Goal: Ask a question: Seek information or help from site administrators or community

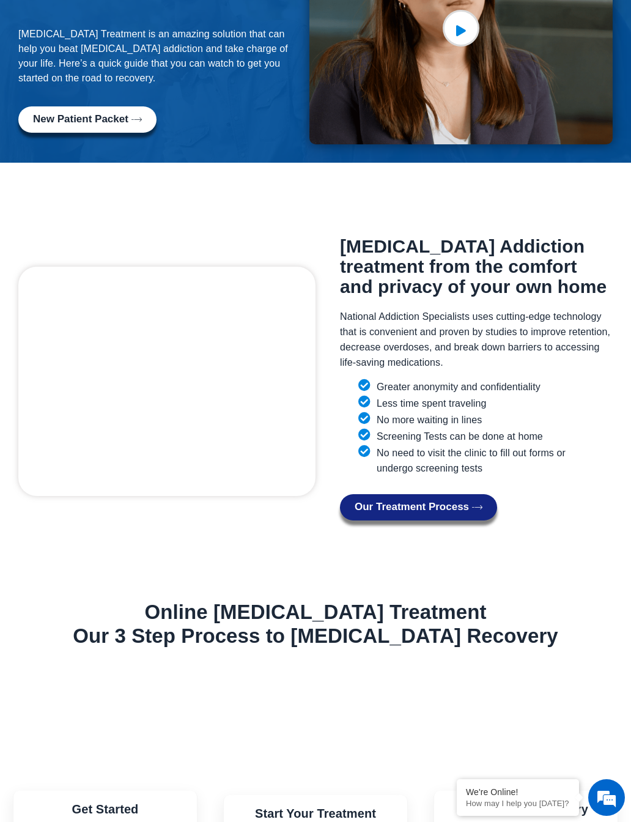
scroll to position [900, 0]
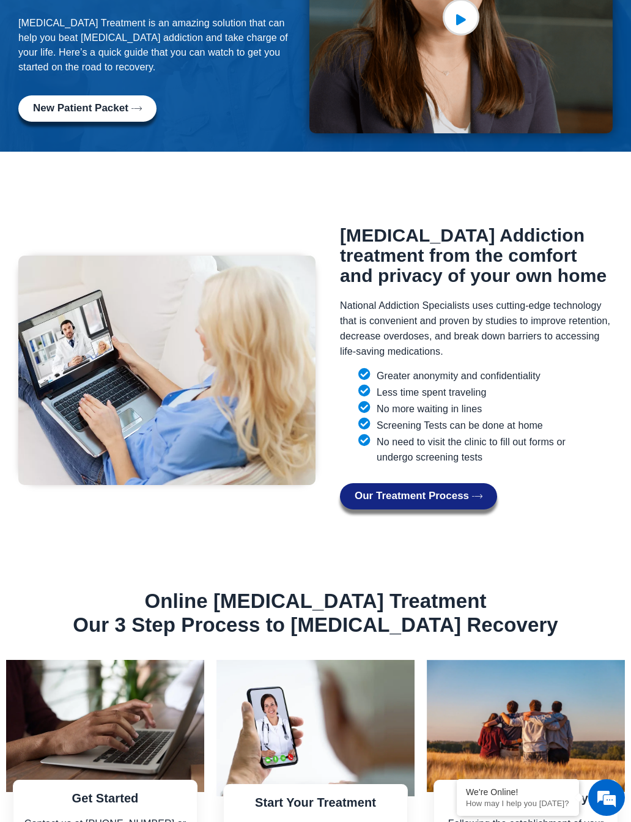
click at [119, 103] on span "New Patient Packet" at bounding box center [80, 109] width 95 height 12
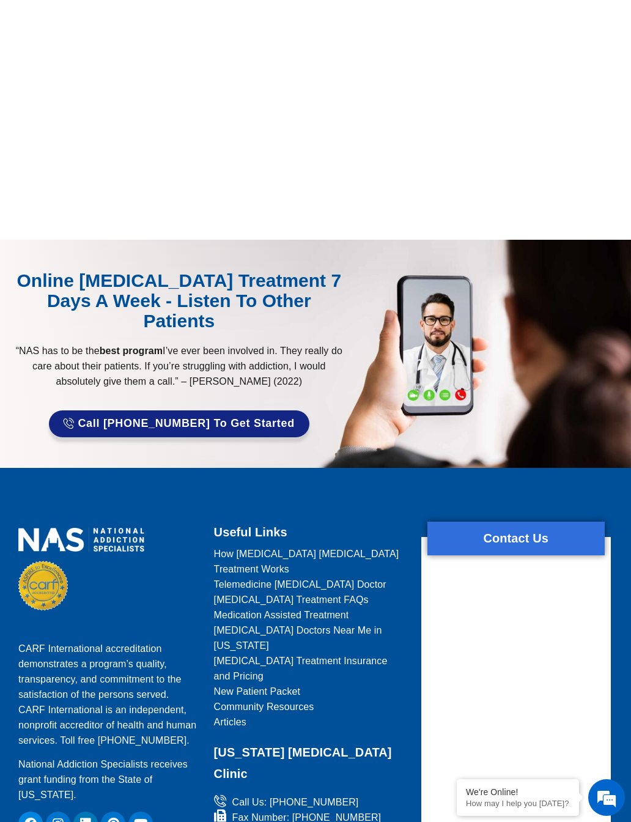
scroll to position [939, 0]
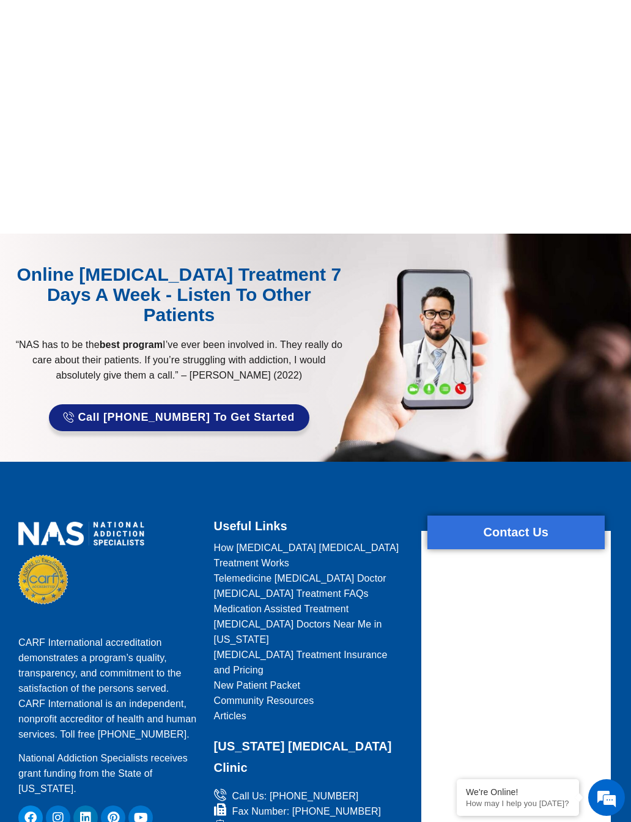
click at [342, 571] on span "Telemedicine [MEDICAL_DATA] Doctor" at bounding box center [300, 578] width 172 height 15
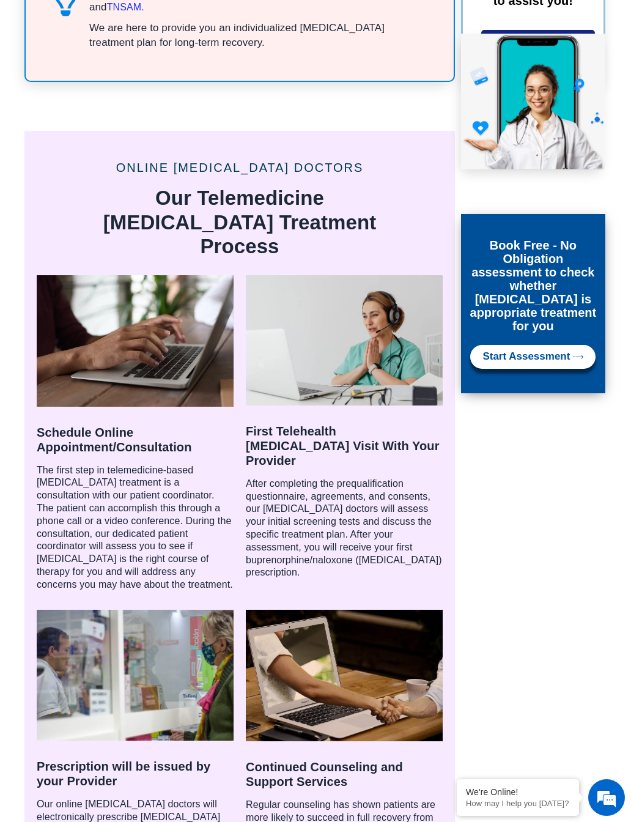
scroll to position [1136, 0]
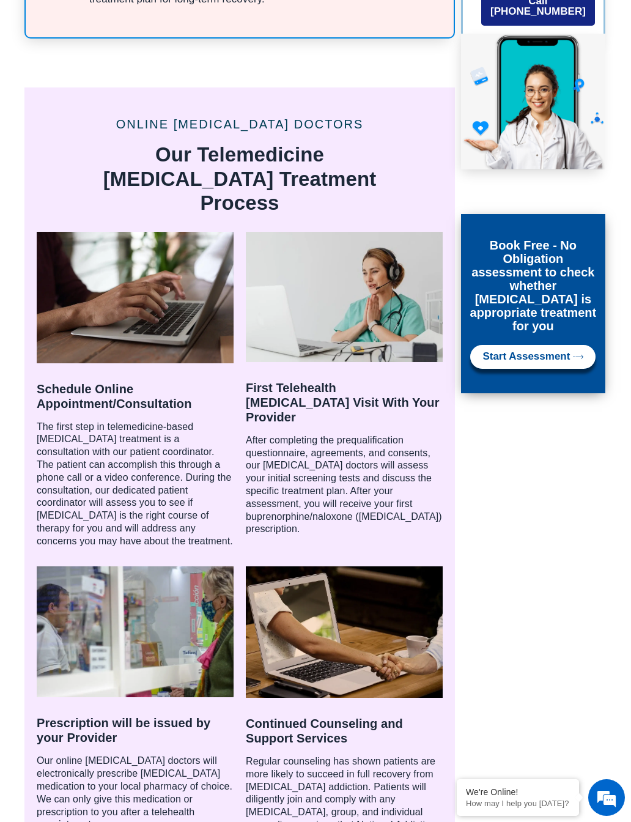
click at [349, 566] on img at bounding box center [344, 632] width 197 height 132
click at [329, 737] on p "Regular counseling has shown patients are more likely to succeed in full recove…" at bounding box center [344, 818] width 197 height 127
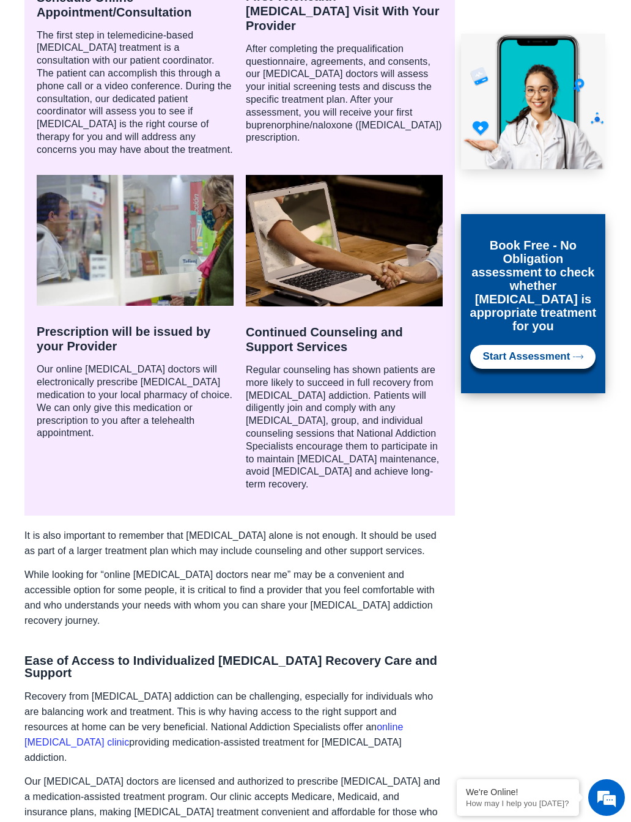
scroll to position [1528, 0]
click at [318, 721] on link "online [MEDICAL_DATA] clinic" at bounding box center [213, 734] width 379 height 26
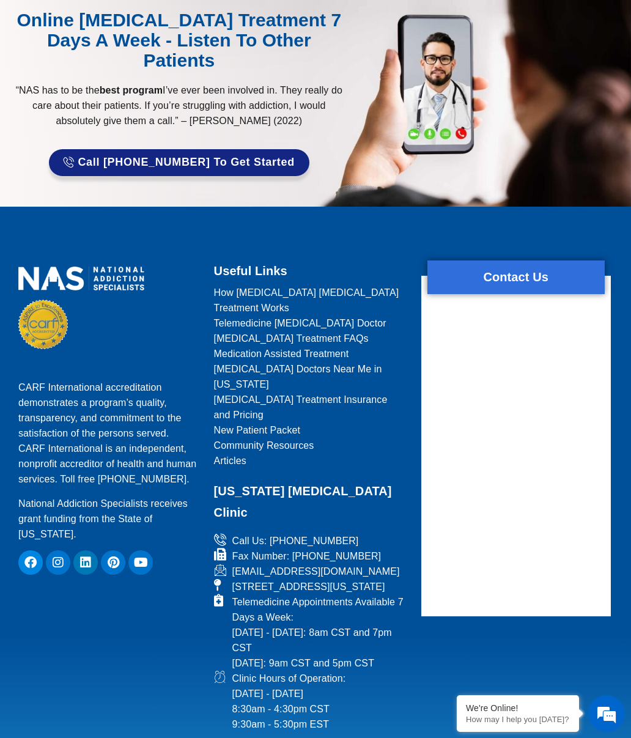
scroll to position [4578, 0]
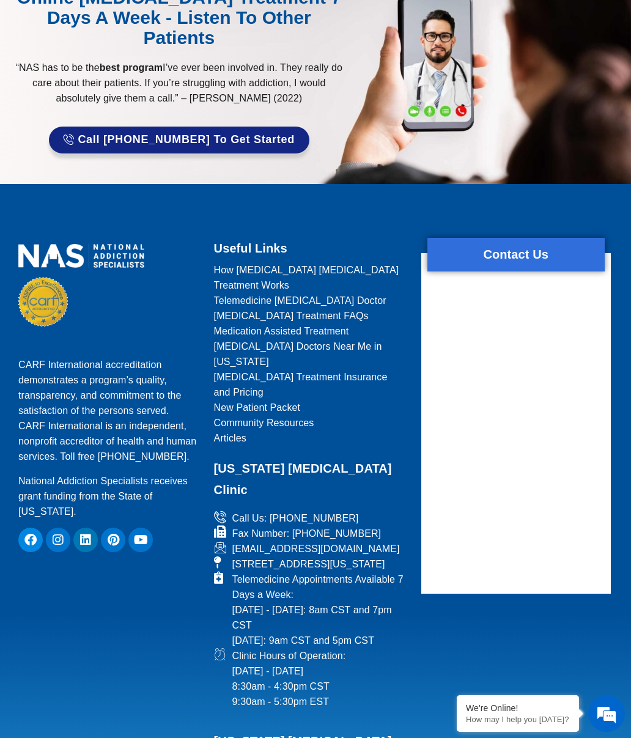
click at [374, 572] on span "Telemedicine Appointments Available 7 Days a Week: Monday - Thursday: 8am CST a…" at bounding box center [317, 610] width 177 height 76
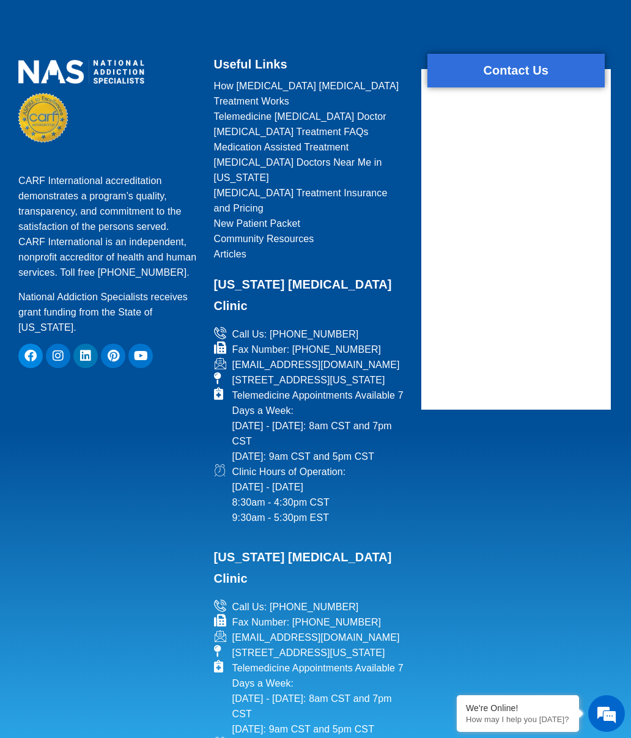
scroll to position [4761, 0]
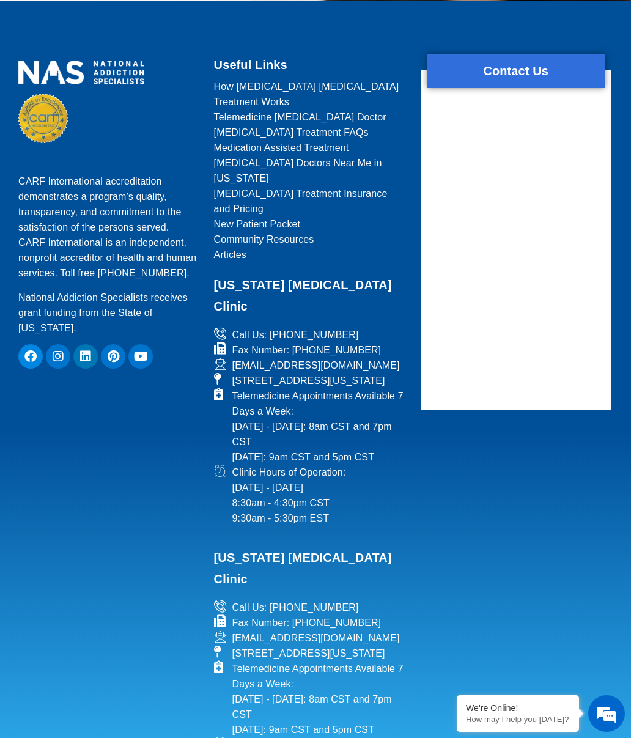
click at [542, 719] on p "How may I help you [DATE]?" at bounding box center [518, 719] width 104 height 9
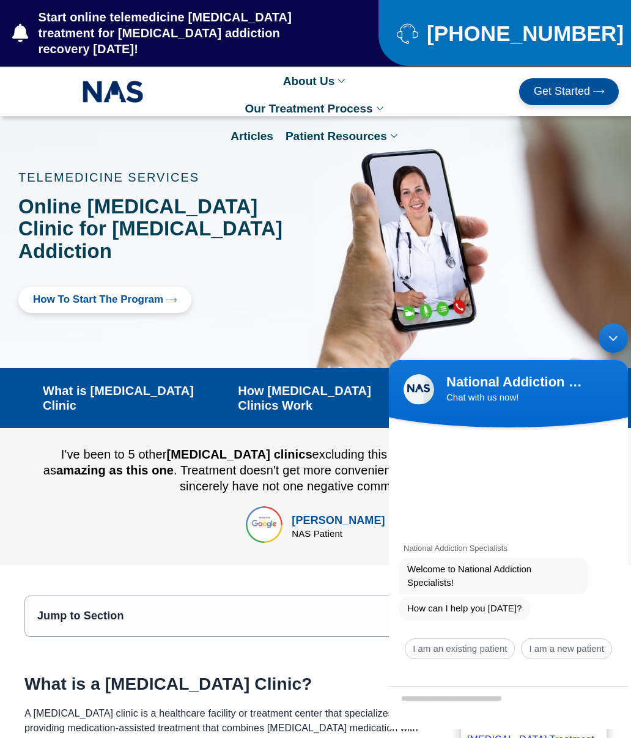
click at [489, 646] on span "I am an existing patient" at bounding box center [460, 648] width 110 height 21
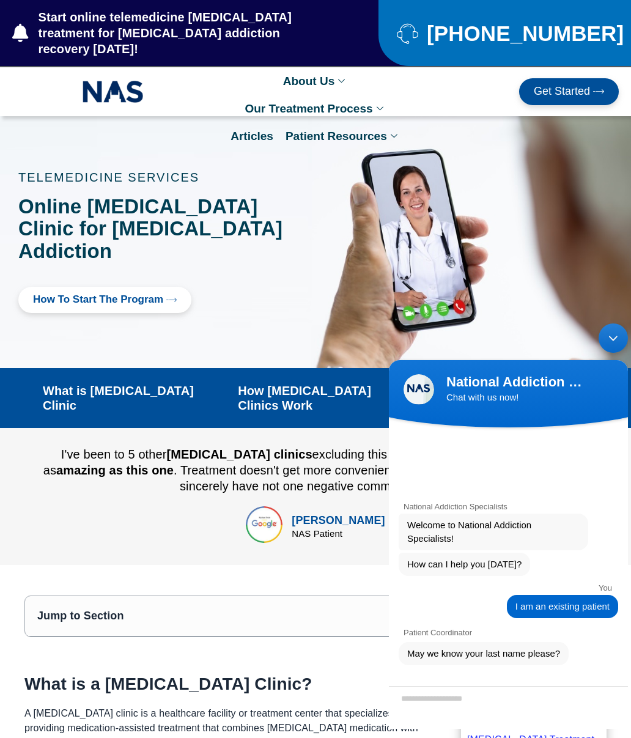
click at [479, 703] on textarea "Enter your last name" at bounding box center [508, 707] width 239 height 43
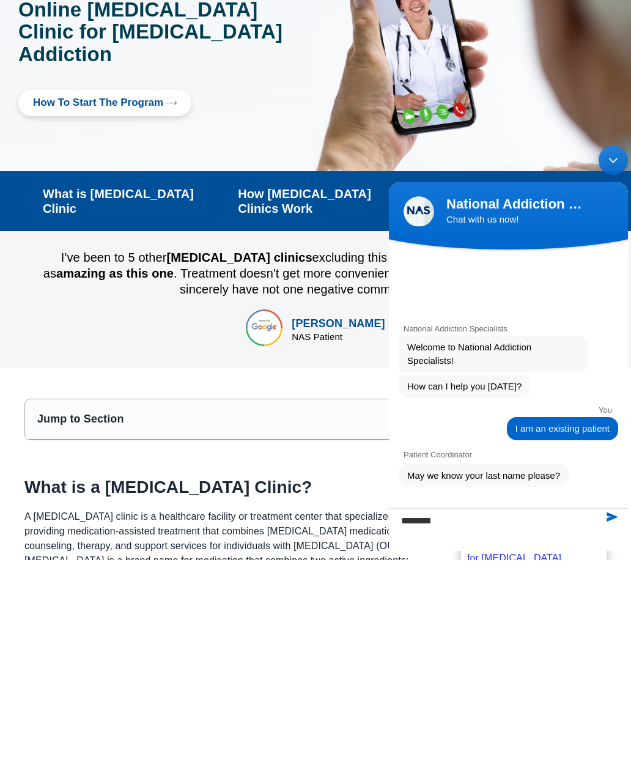
type textarea "********"
click at [611, 520] on span at bounding box center [612, 516] width 24 height 31
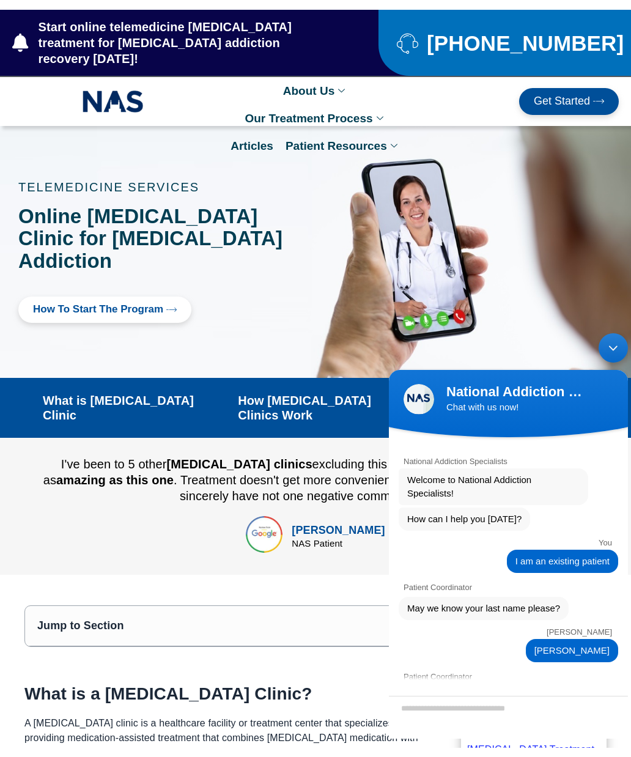
scroll to position [64, 0]
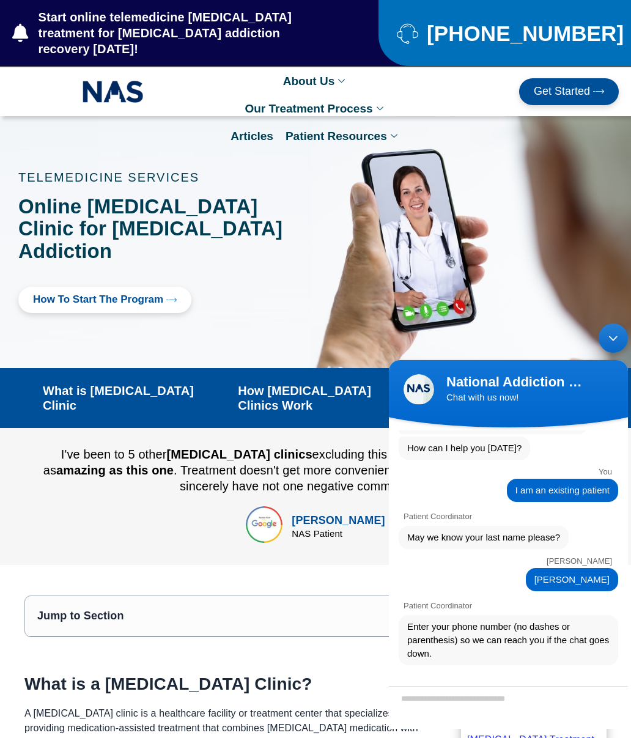
click at [459, 696] on textarea "Valid number format ex. 6154884615" at bounding box center [508, 707] width 239 height 43
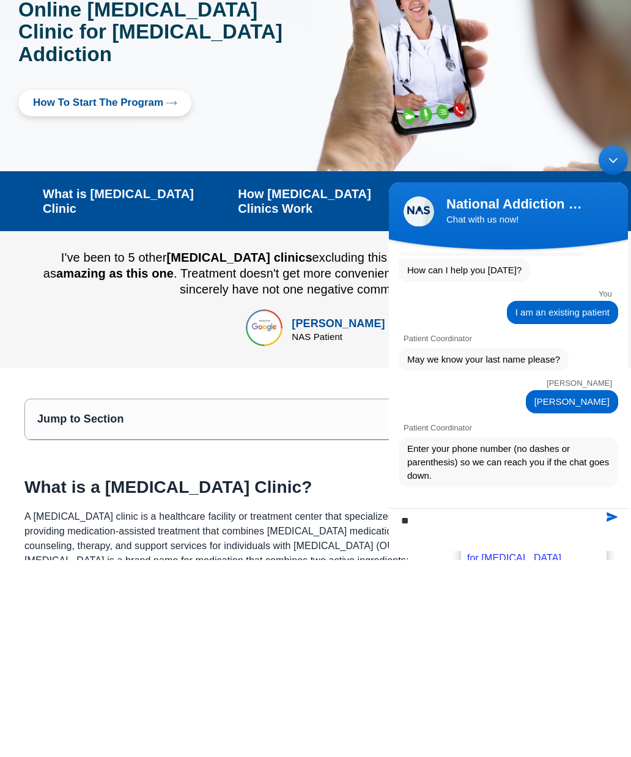
type textarea "*"
type textarea "**********"
click at [622, 517] on span at bounding box center [612, 516] width 24 height 31
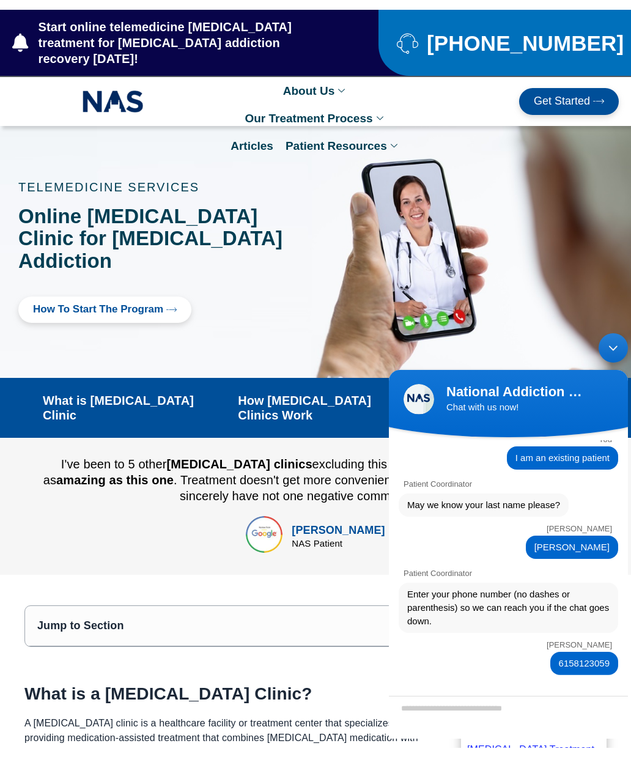
scroll to position [155, 0]
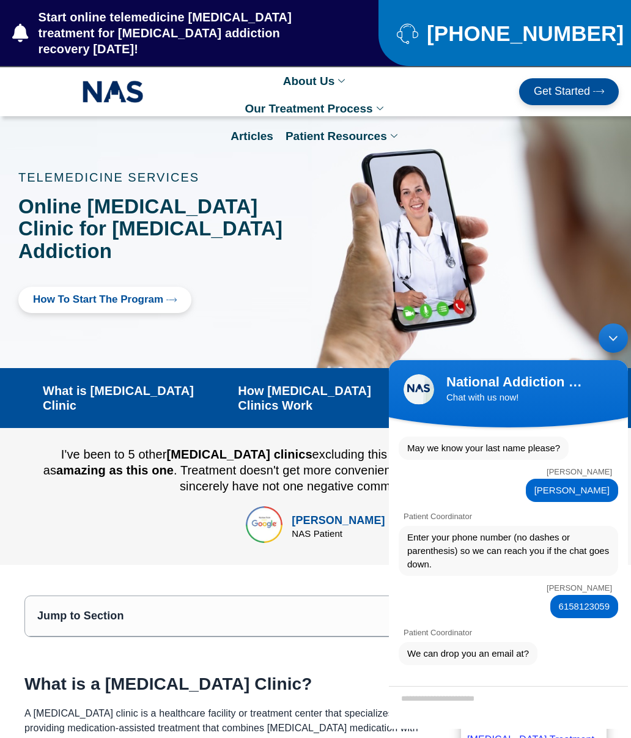
click at [560, 703] on textarea "Enter your email address" at bounding box center [508, 707] width 239 height 43
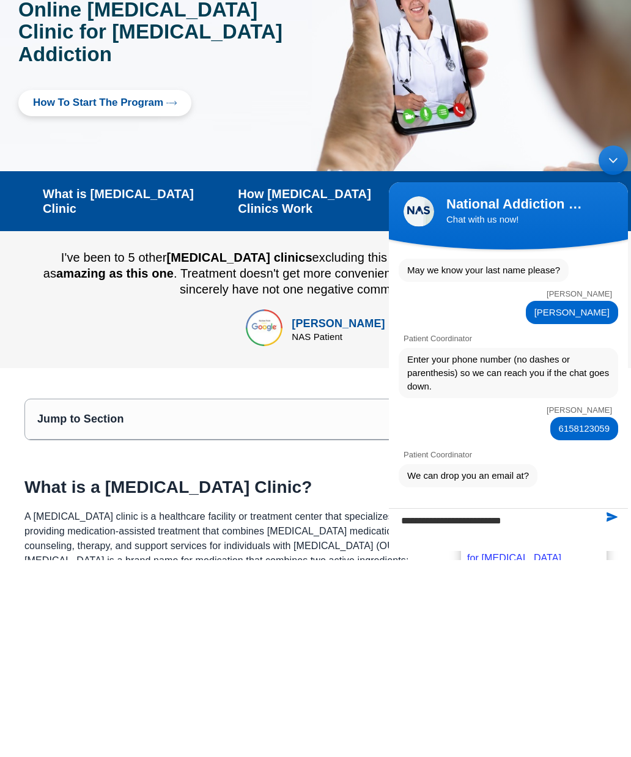
type textarea "**********"
click at [622, 522] on span at bounding box center [612, 516] width 24 height 31
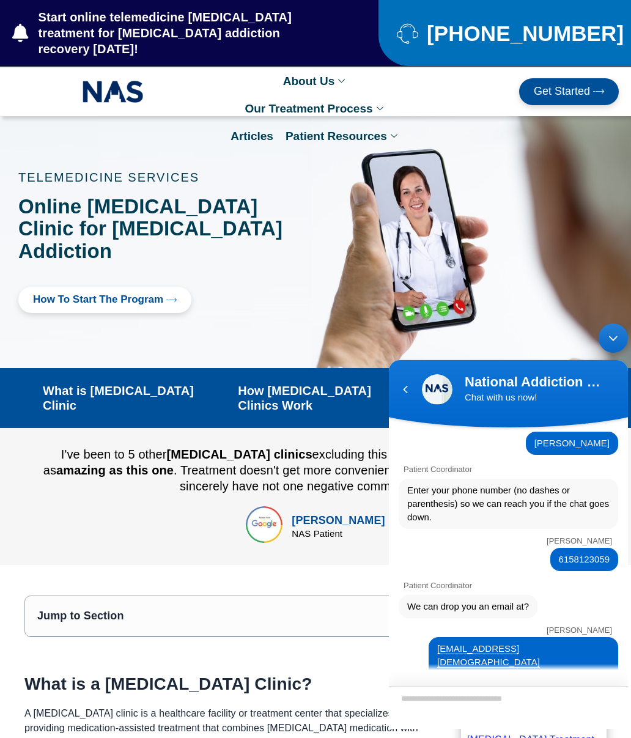
click at [582, 718] on textarea "Type your message and hit 'Enter'" at bounding box center [508, 707] width 239 height 43
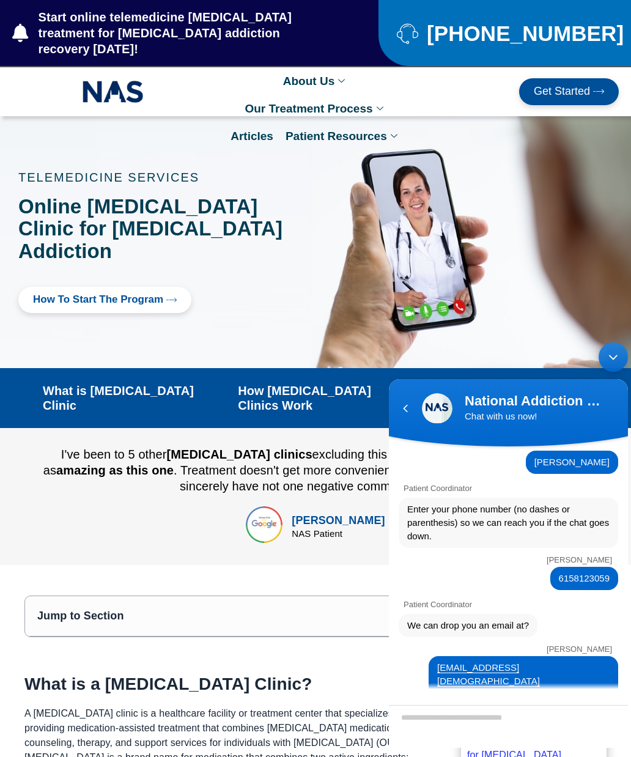
click at [404, 407] on div "Navigation go back" at bounding box center [405, 408] width 18 height 18
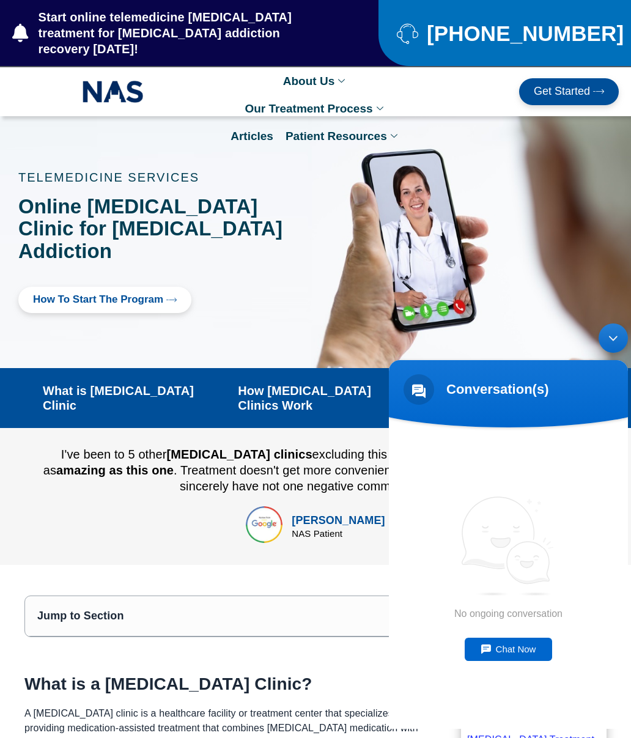
click at [421, 387] on span at bounding box center [419, 389] width 31 height 31
click at [427, 385] on span at bounding box center [419, 389] width 31 height 31
click at [589, 696] on div "No ongoing conversation Chat Now" at bounding box center [508, 577] width 239 height 301
click at [525, 654] on div "Chat Now" at bounding box center [509, 649] width 88 height 23
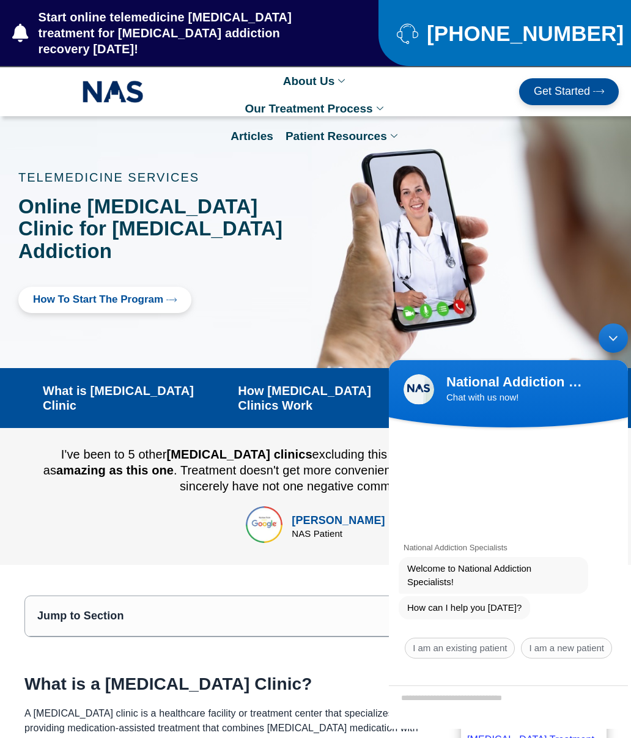
click at [614, 338] on div "Minimize live chat window" at bounding box center [613, 337] width 29 height 29
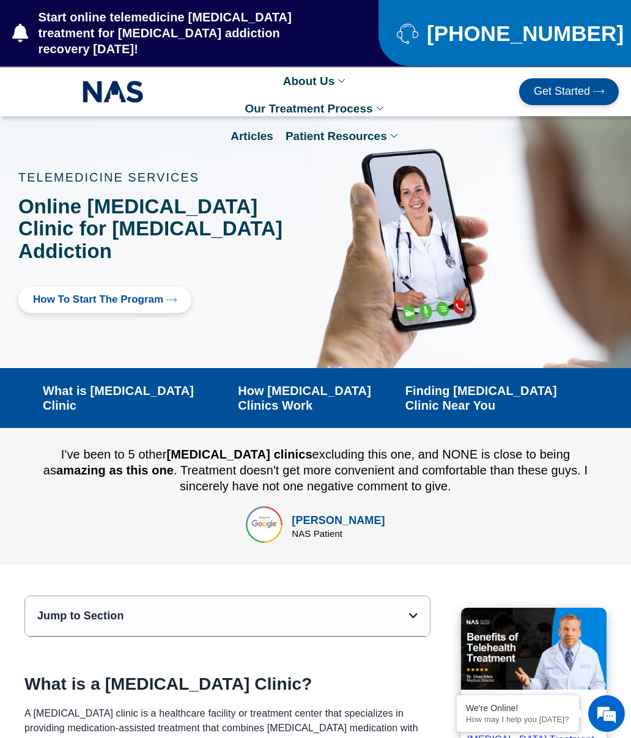
click at [527, 712] on div "We're Online!" at bounding box center [518, 708] width 104 height 10
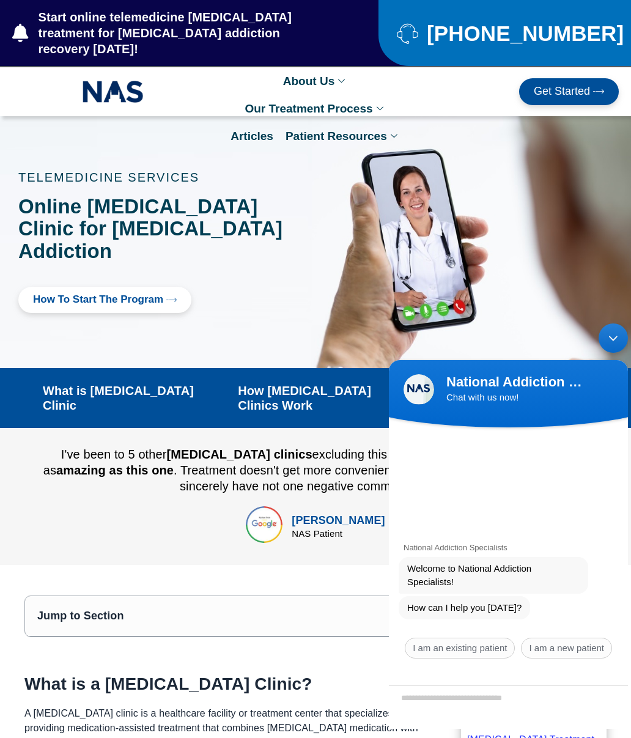
click at [479, 651] on span "I am an existing patient" at bounding box center [460, 648] width 110 height 21
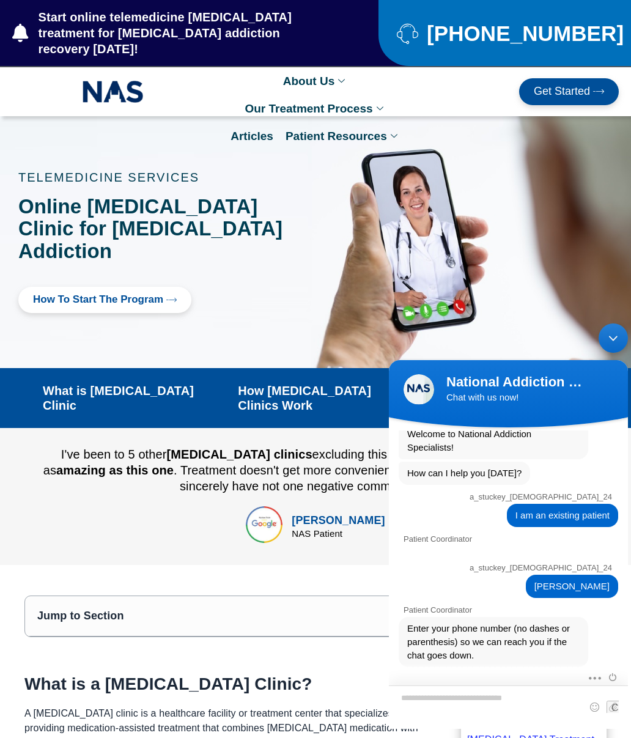
scroll to position [297, 0]
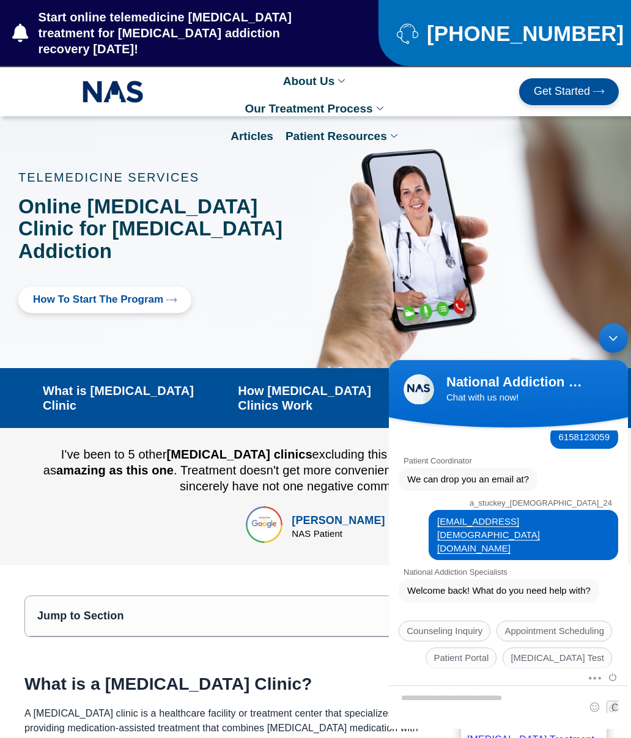
click at [453, 621] on span "Counseling Inquiry" at bounding box center [445, 631] width 92 height 21
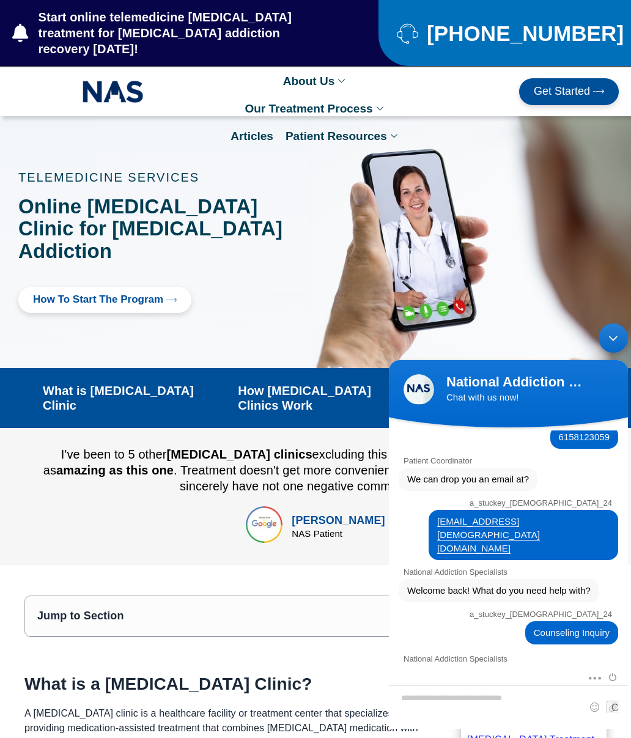
scroll to position [548, 0]
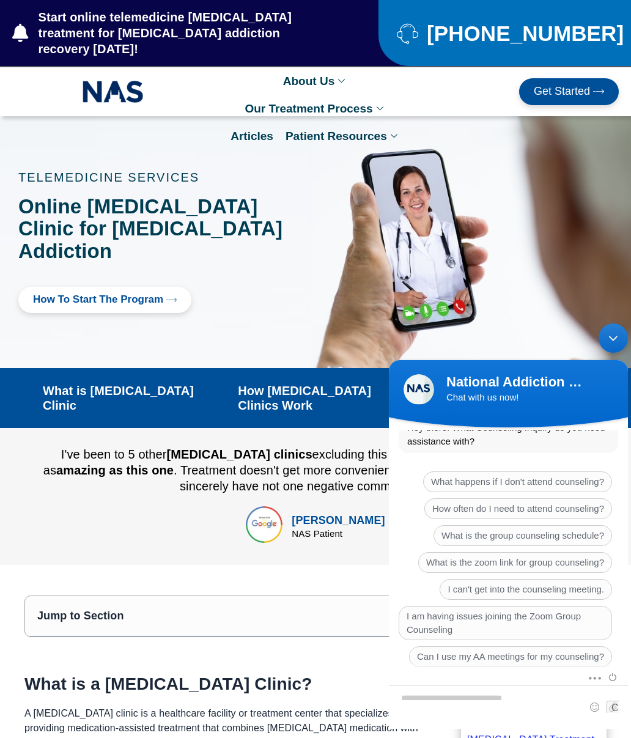
click at [566, 552] on span "What is the zoom link for group counseling?" at bounding box center [515, 562] width 194 height 21
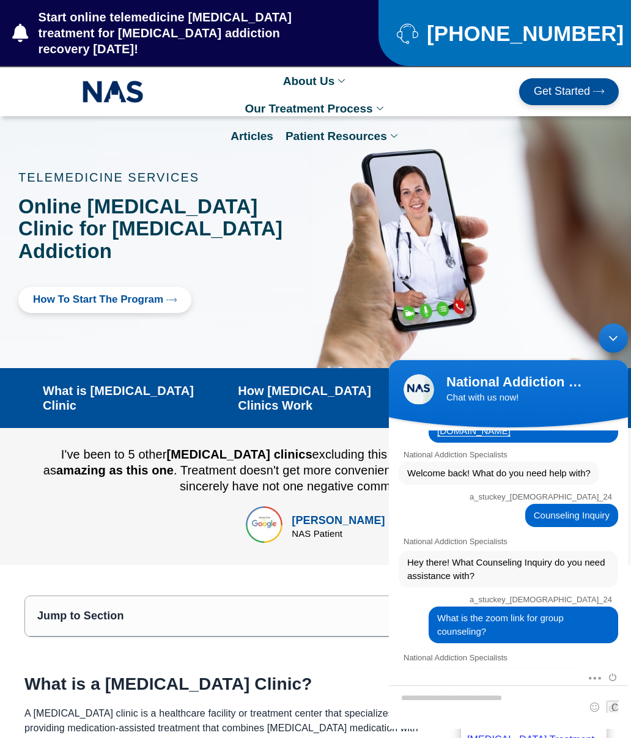
scroll to position [577, 0]
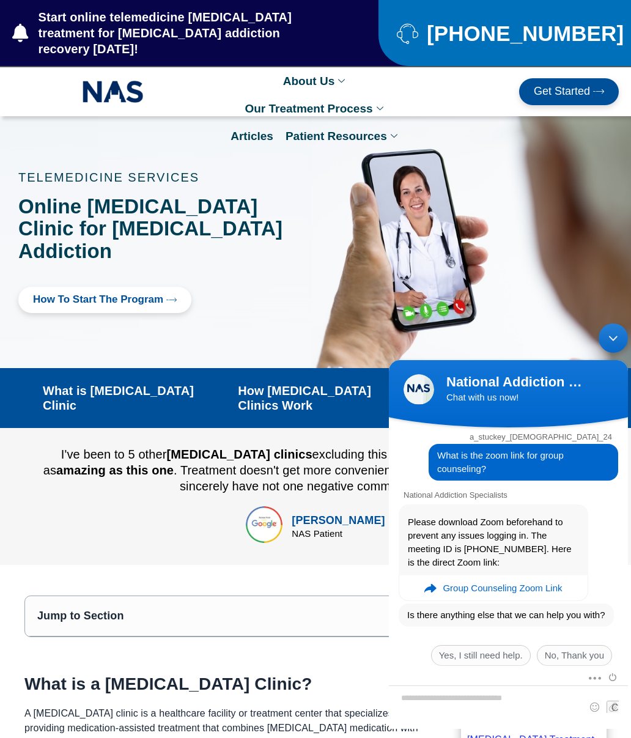
click at [582, 645] on span "No, Thank you" at bounding box center [574, 655] width 75 height 21
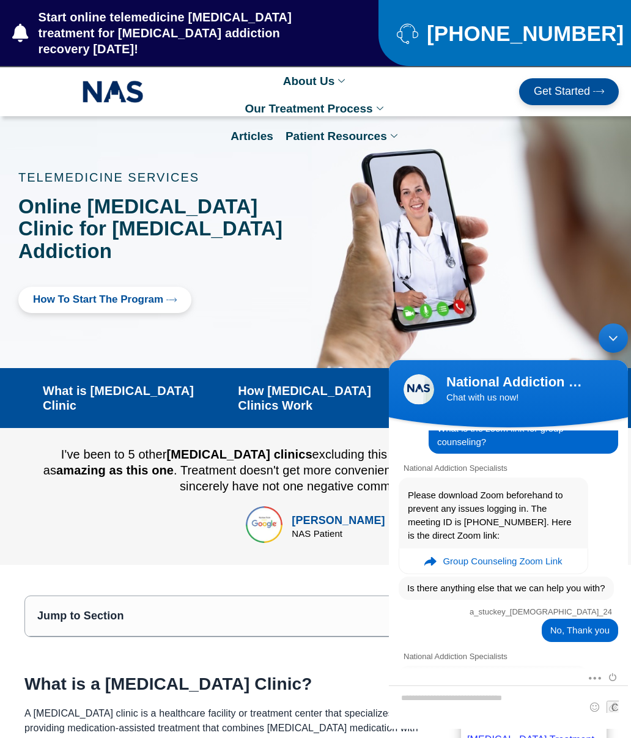
scroll to position [664, 0]
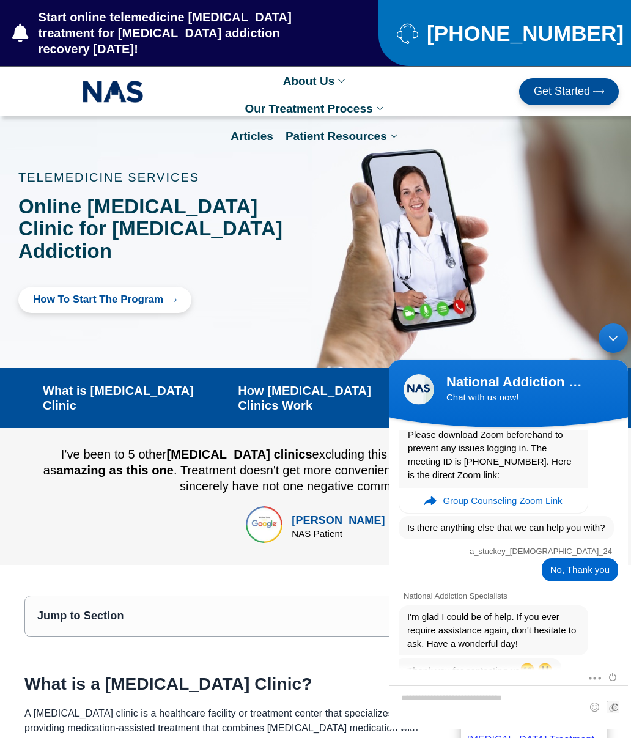
click at [533, 489] on em "Group Counseling Zoom Link" at bounding box center [502, 501] width 119 height 24
click at [548, 490] on em "Group Counseling Zoom Link" at bounding box center [502, 502] width 119 height 24
